Goal: Information Seeking & Learning: Stay updated

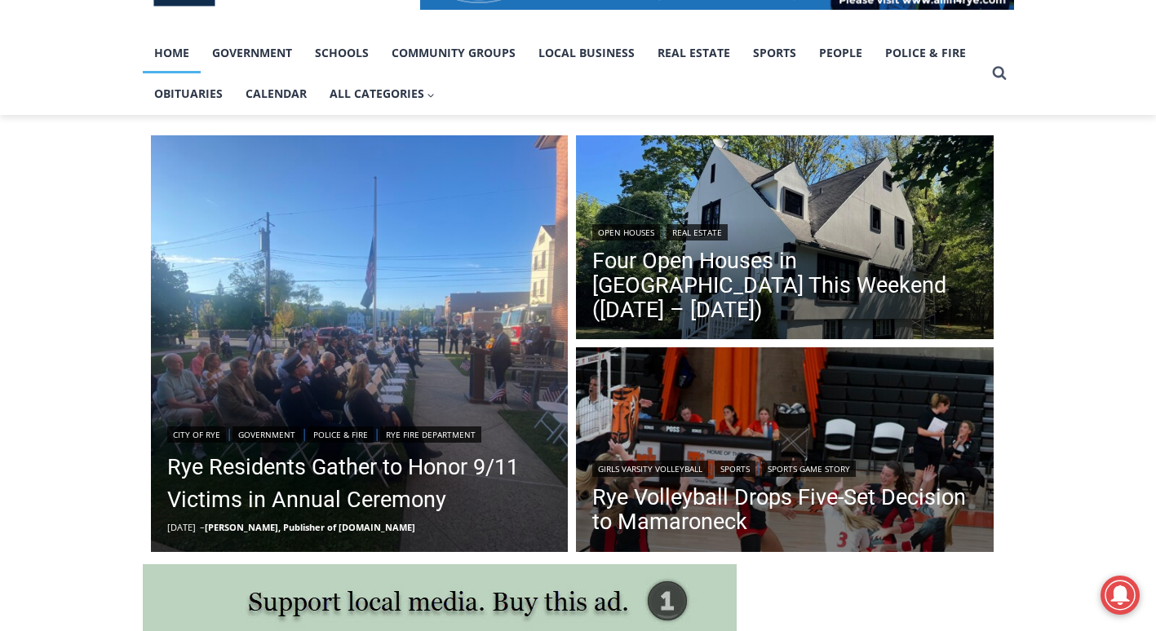
scroll to position [401, 0]
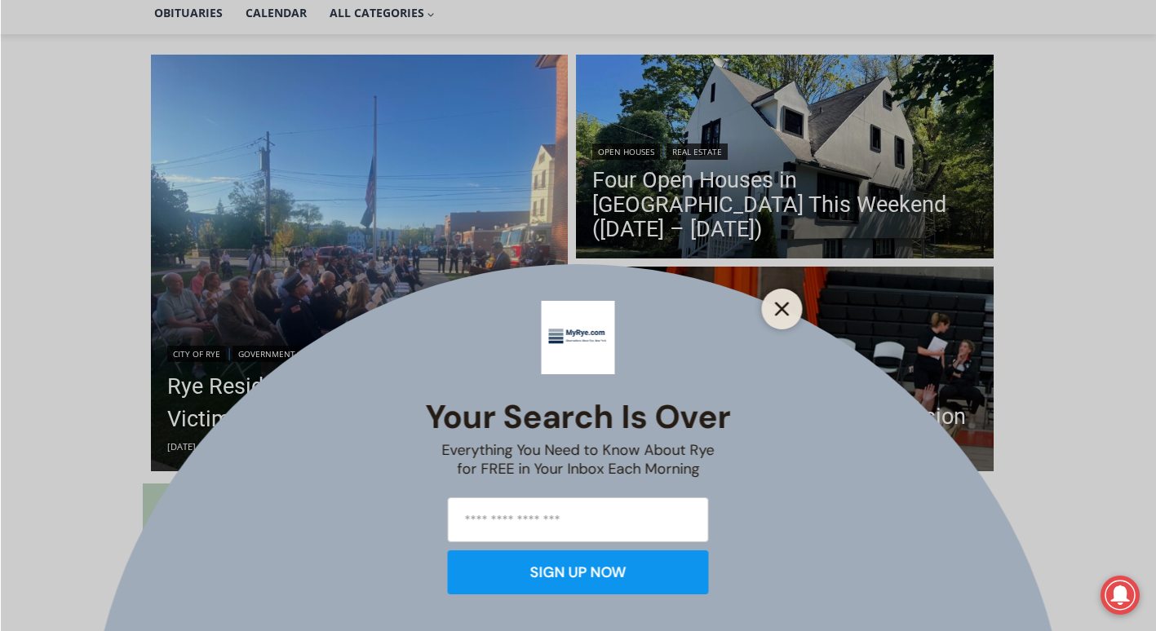
click at [784, 315] on icon "Close" at bounding box center [782, 309] width 15 height 15
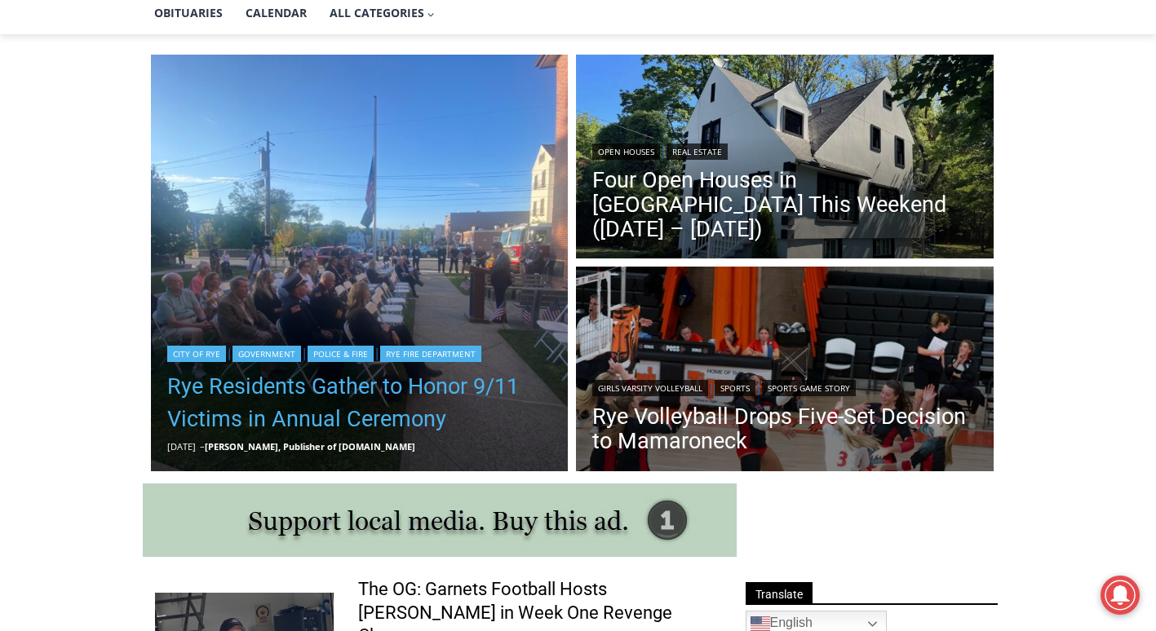
click at [280, 399] on link "Rye Residents Gather to Honor 9/11 Victims in Annual Ceremony" at bounding box center [359, 402] width 385 height 65
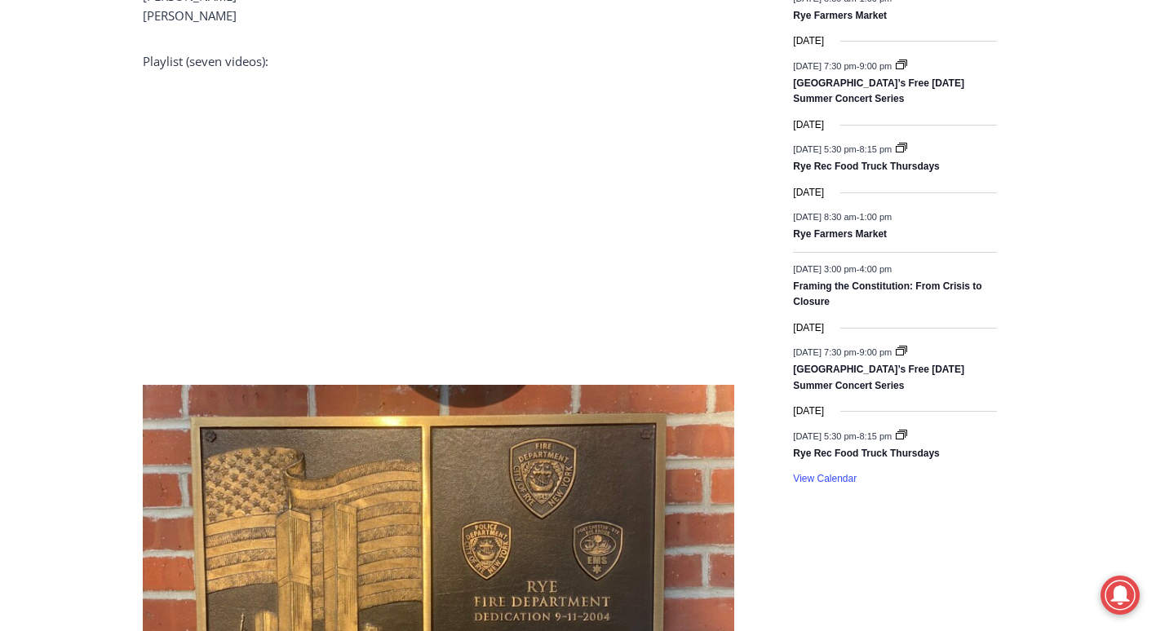
scroll to position [2224, 0]
